Goal: Information Seeking & Learning: Learn about a topic

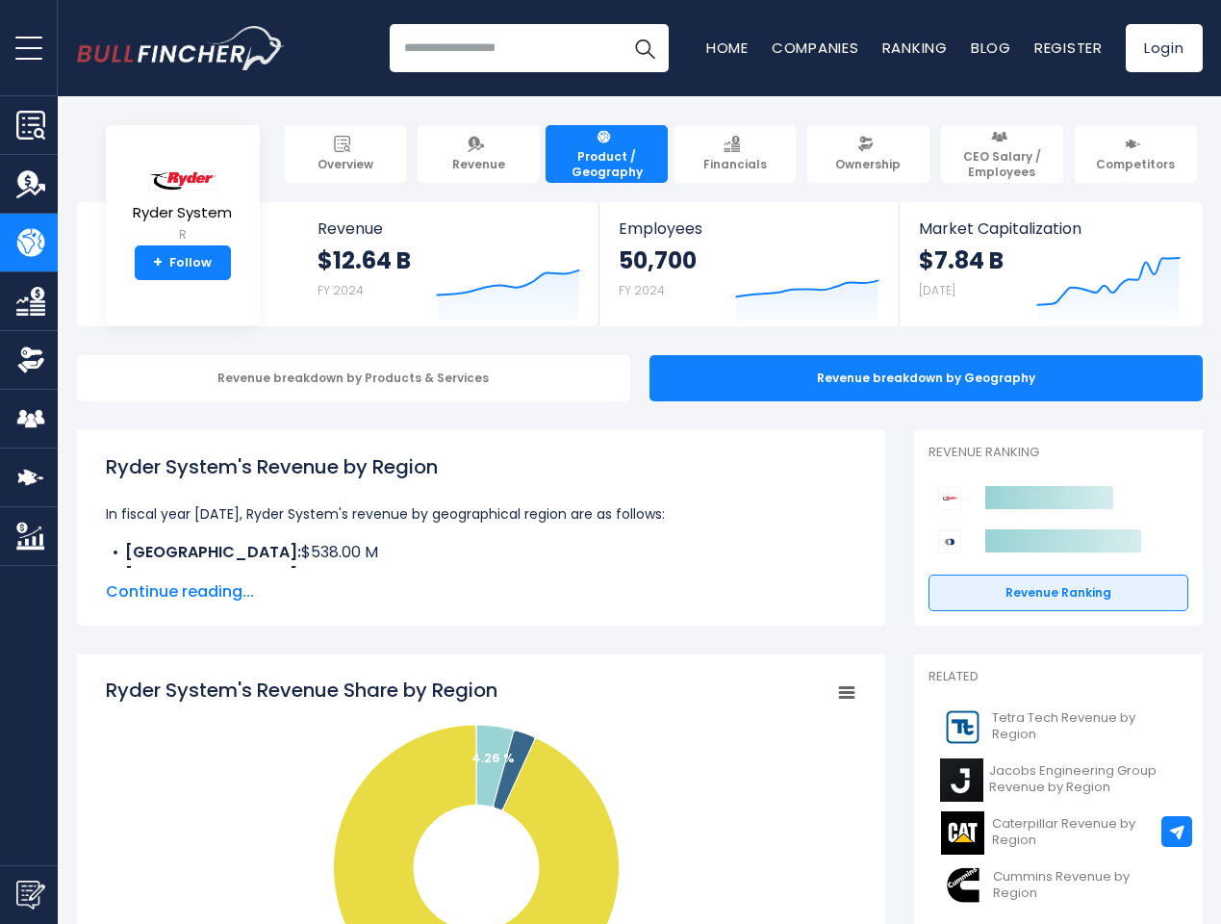
click at [29, 47] on span "open menu" at bounding box center [28, 48] width 27 height 2
click at [29, 894] on img "Submit Feedback" at bounding box center [30, 894] width 29 height 29
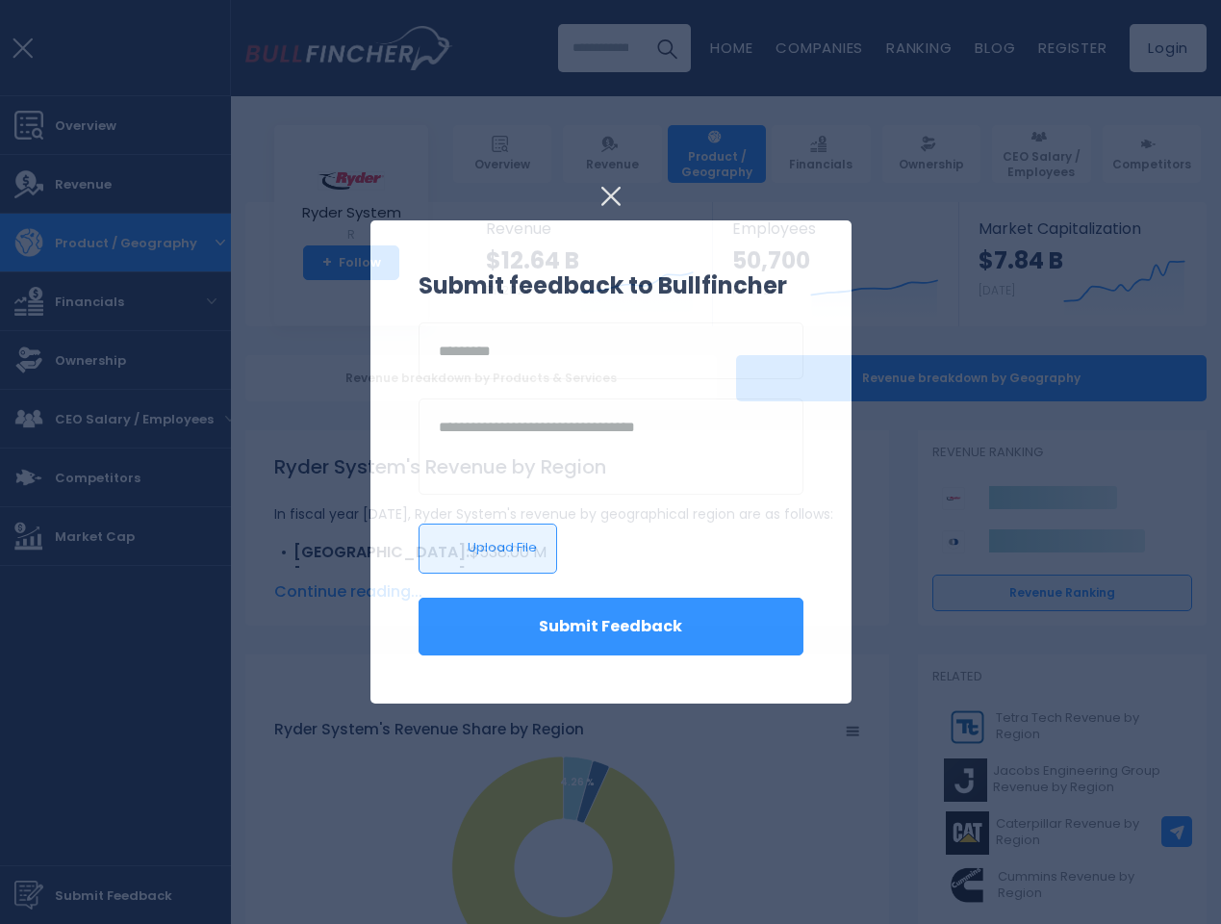
click at [1177, 831] on div at bounding box center [610, 462] width 1221 height 924
click at [494, 281] on h3 "Submit feedback to Bullfincher" at bounding box center [611, 285] width 385 height 35
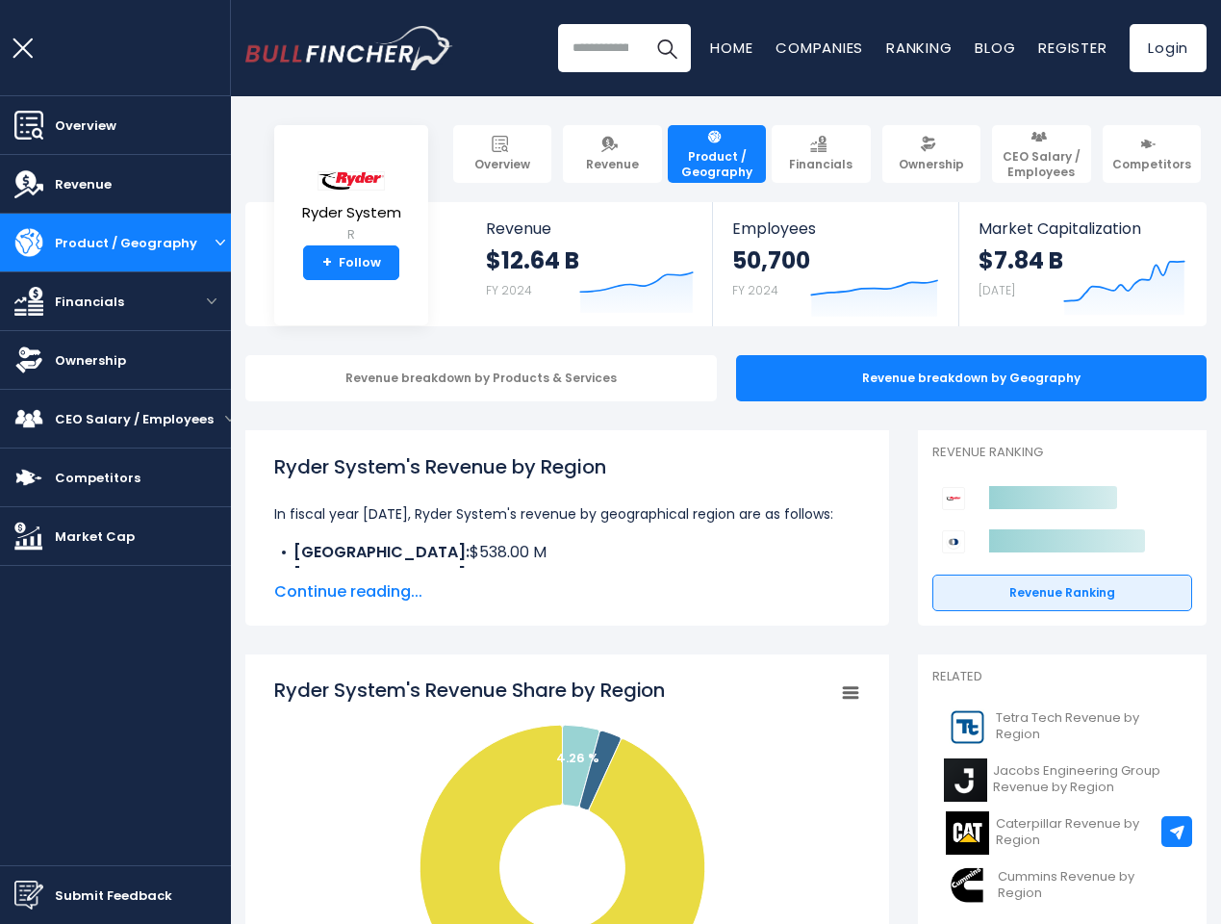
click at [793, 281] on div "50,700 FY 2024" at bounding box center [771, 276] width 78 height 62
click at [1094, 281] on icon at bounding box center [1124, 281] width 120 height 39
click at [339, 378] on div "Revenue breakdown by Products & Services" at bounding box center [480, 378] width 471 height 46
click at [467, 592] on span "Continue reading..." at bounding box center [567, 591] width 586 height 23
click at [467, 800] on icon "Ryder System's Revenue Share by Region" at bounding box center [562, 867] width 286 height 286
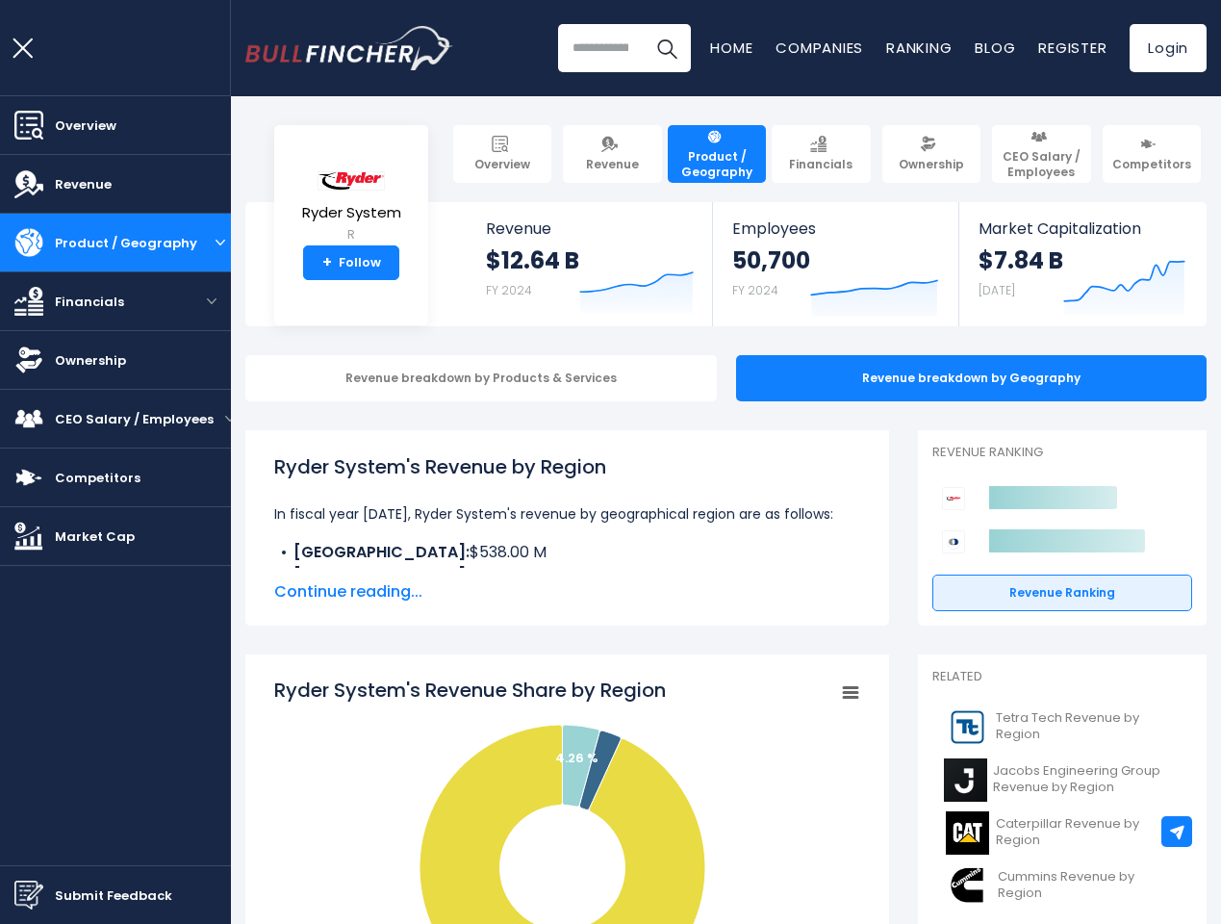
click at [831, 693] on rect "Ryder System's Revenue Share by Region" at bounding box center [567, 868] width 586 height 385
